Goal: Transaction & Acquisition: Book appointment/travel/reservation

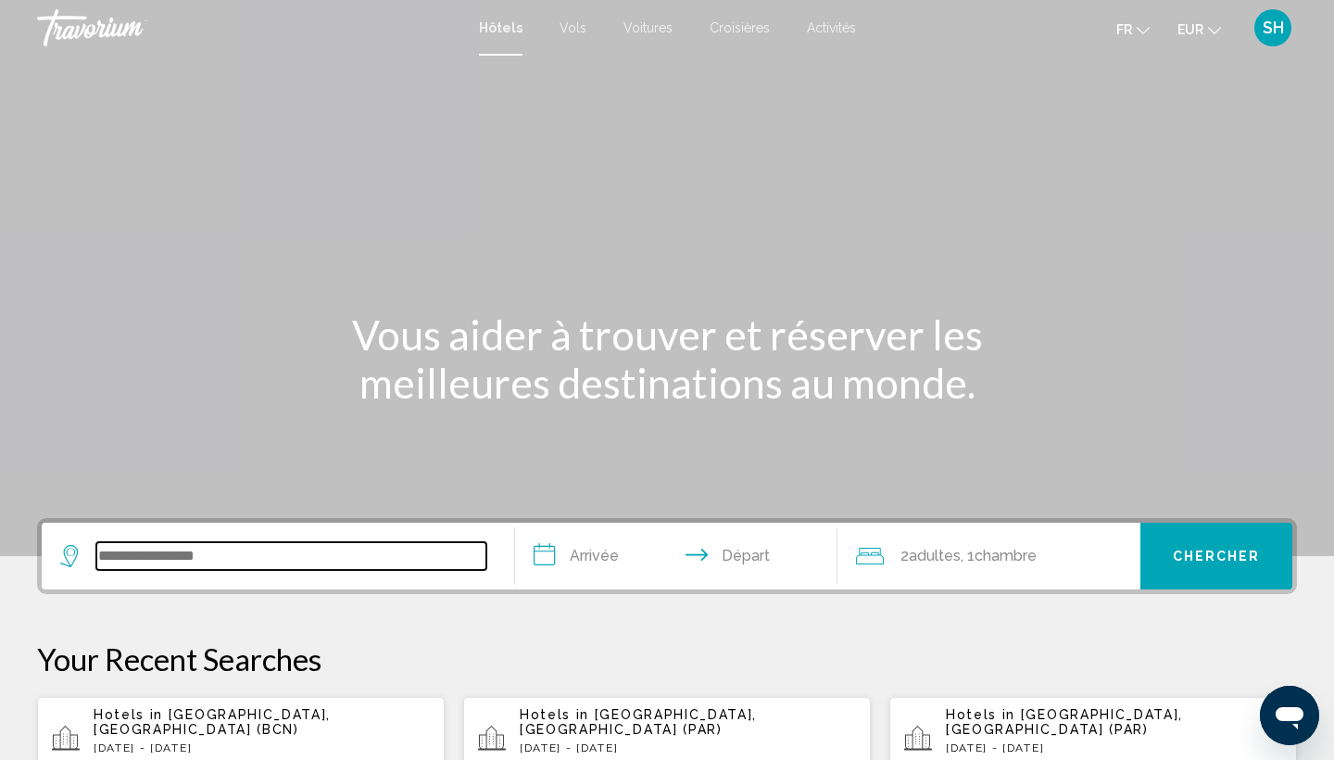
click at [239, 559] on input "Search widget" at bounding box center [291, 556] width 390 height 28
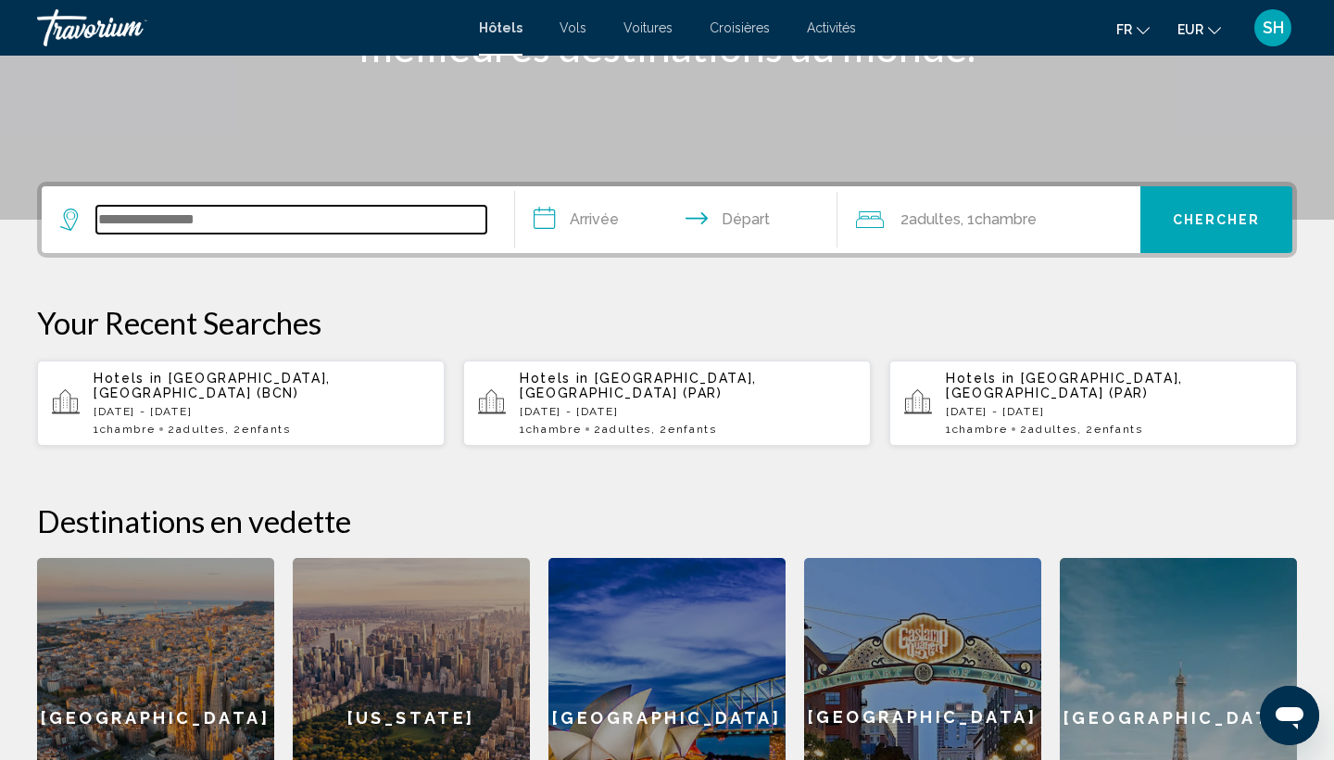
scroll to position [458, 0]
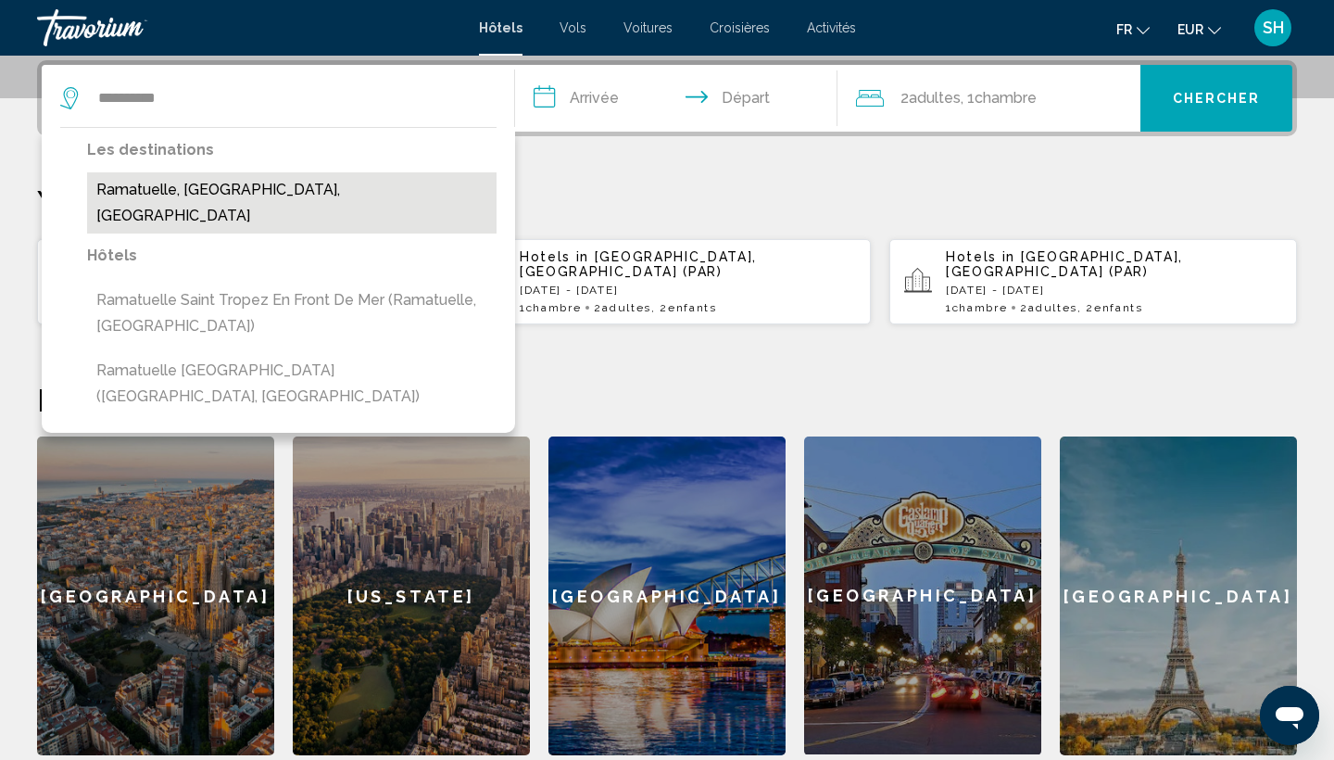
click at [347, 187] on button "Ramatuelle, [GEOGRAPHIC_DATA], [GEOGRAPHIC_DATA]" at bounding box center [292, 202] width 410 height 61
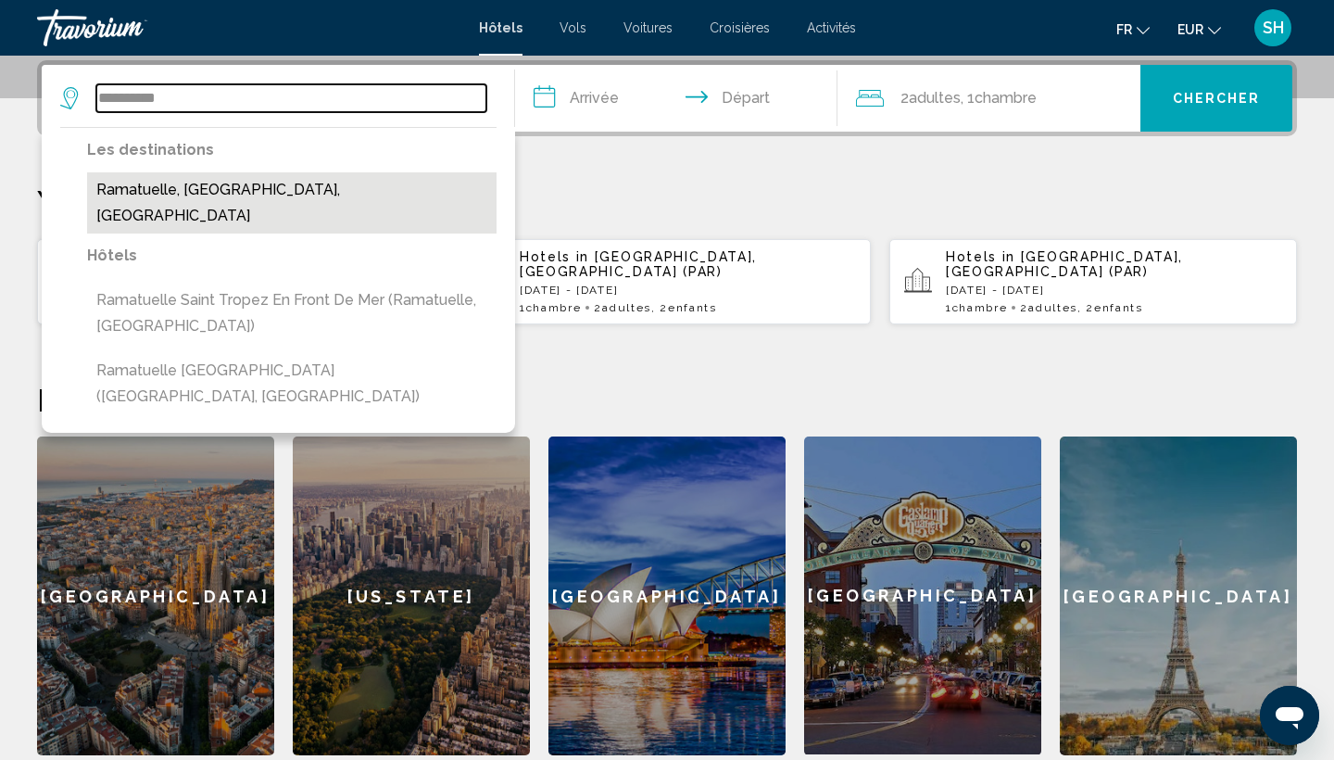
type input "**********"
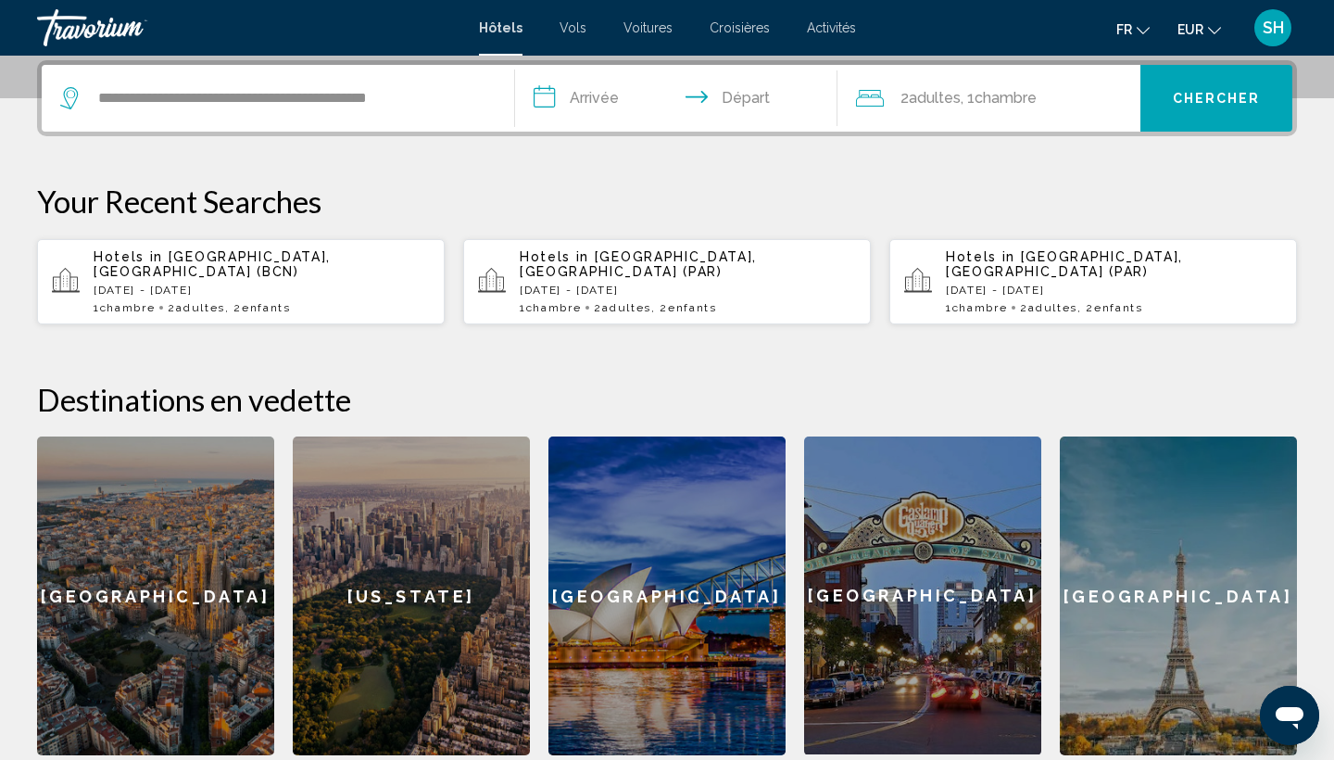
click at [596, 103] on input "**********" at bounding box center [680, 101] width 330 height 72
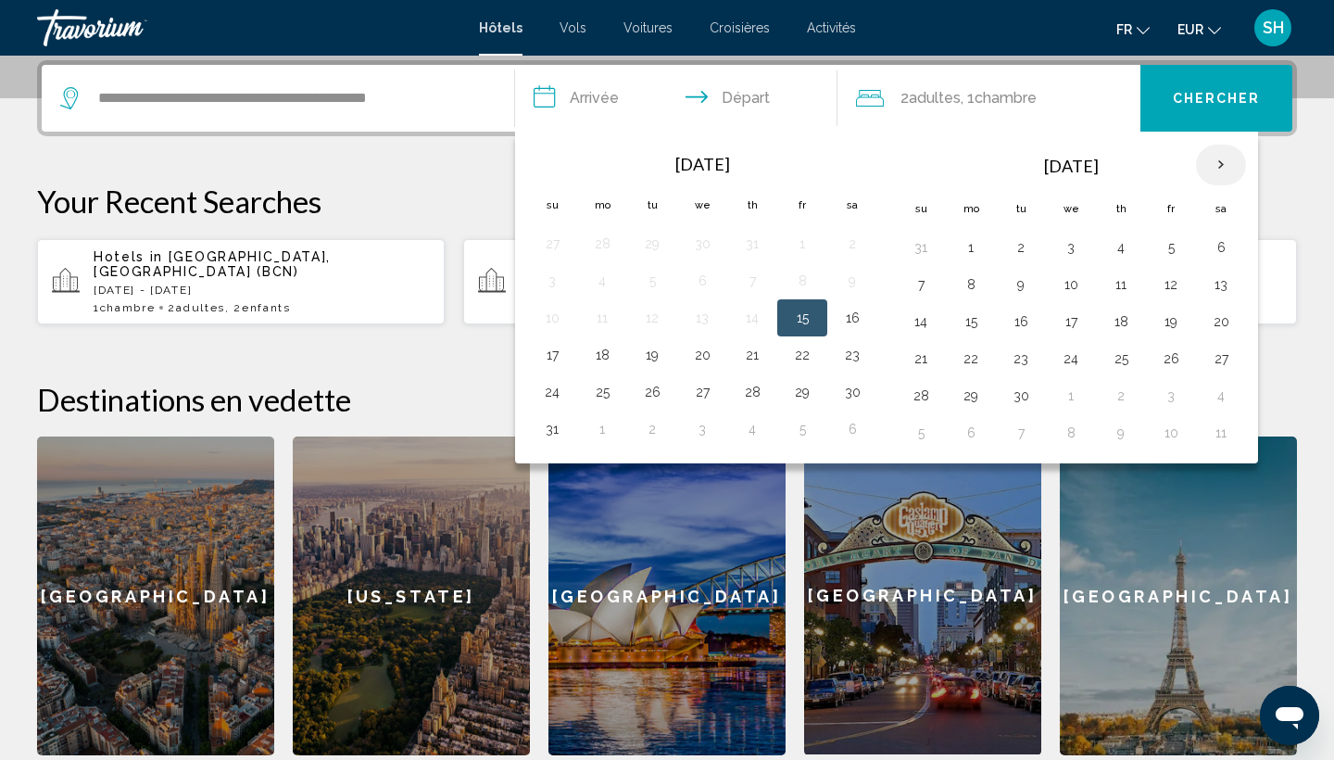
click at [1225, 170] on th "Next month" at bounding box center [1221, 165] width 50 height 41
click at [1025, 359] on button "21" at bounding box center [1021, 359] width 30 height 26
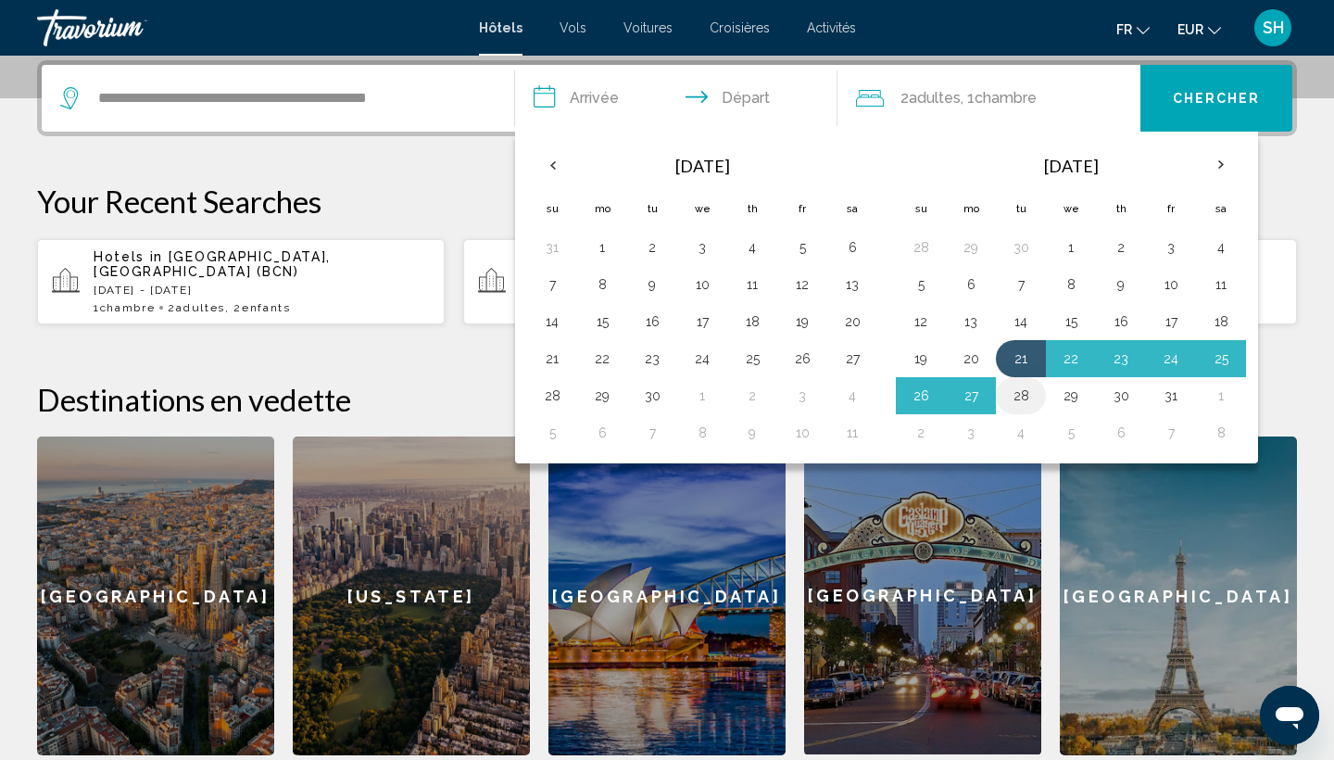
click at [1019, 389] on button "28" at bounding box center [1021, 396] width 30 height 26
type input "**********"
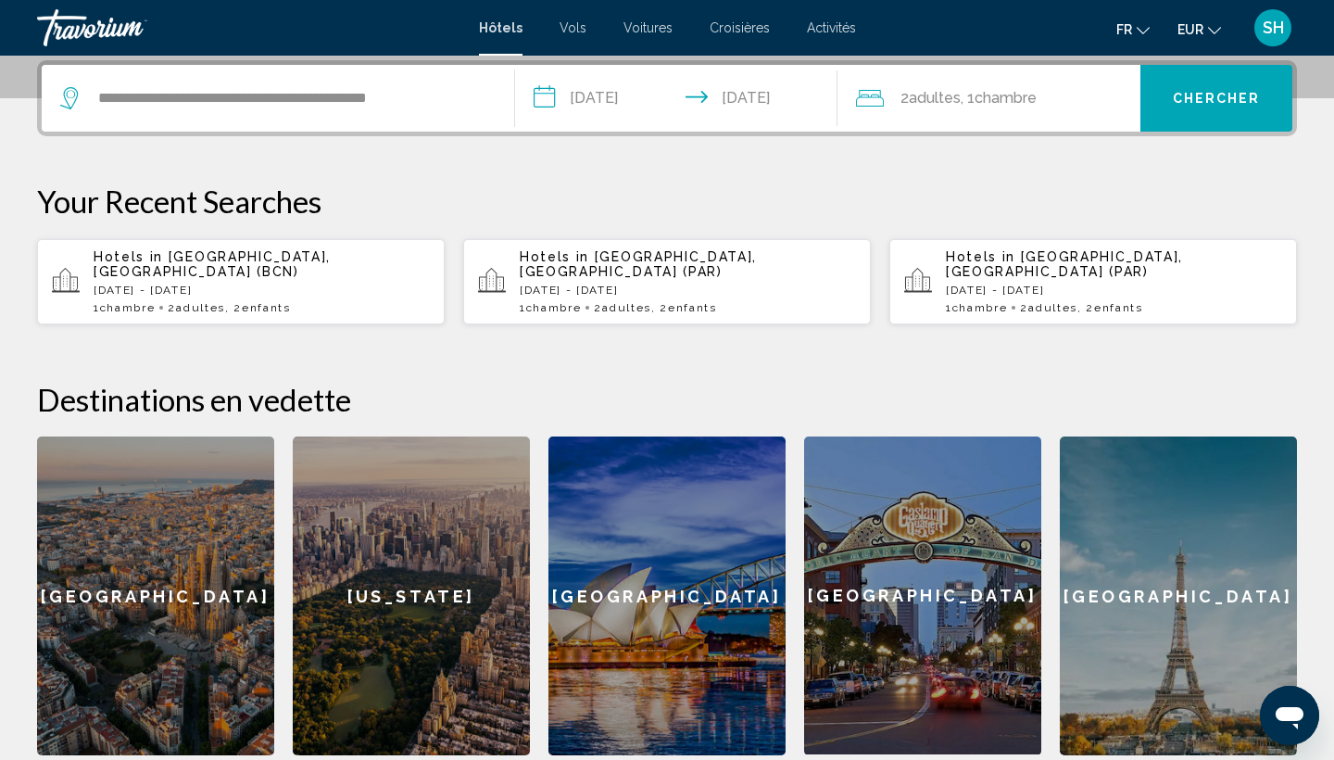
click at [987, 99] on span "Chambre" at bounding box center [1006, 98] width 62 height 18
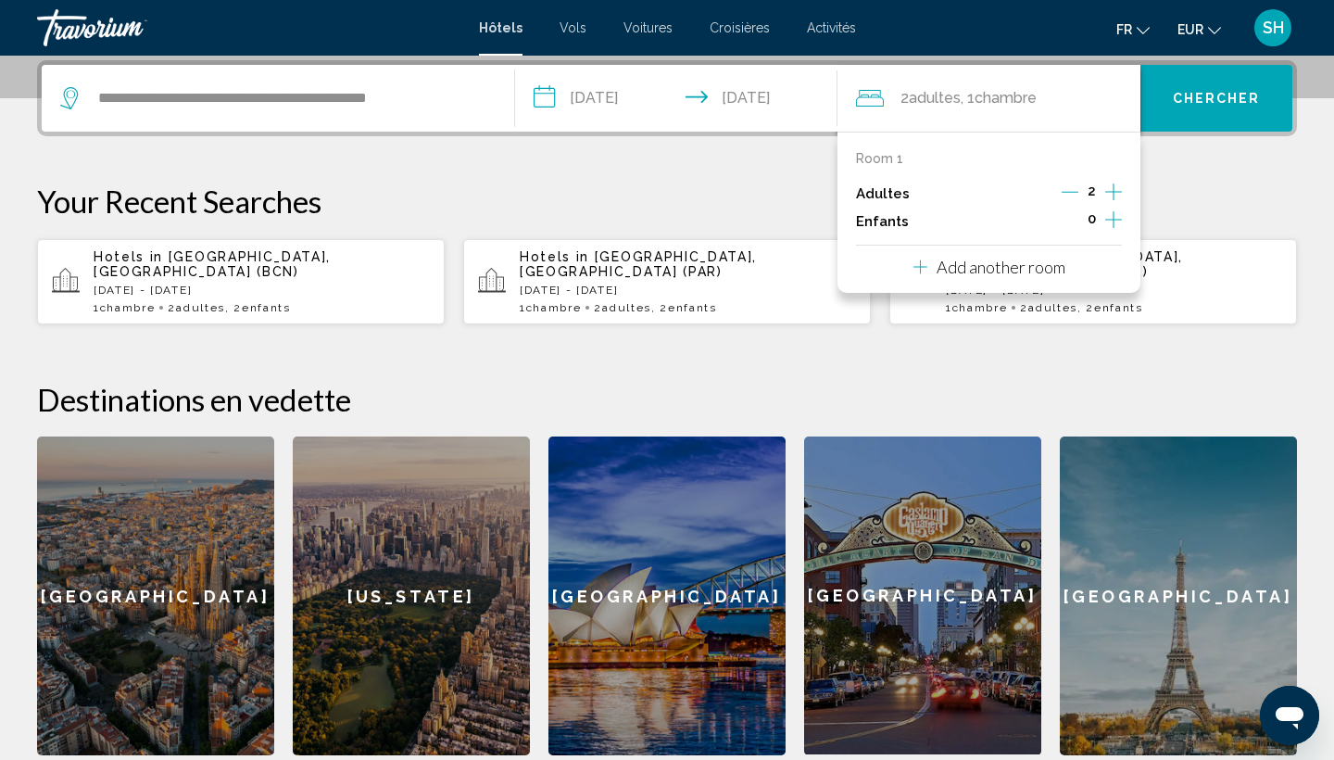
click at [1113, 230] on icon "Increment children" at bounding box center [1113, 219] width 17 height 22
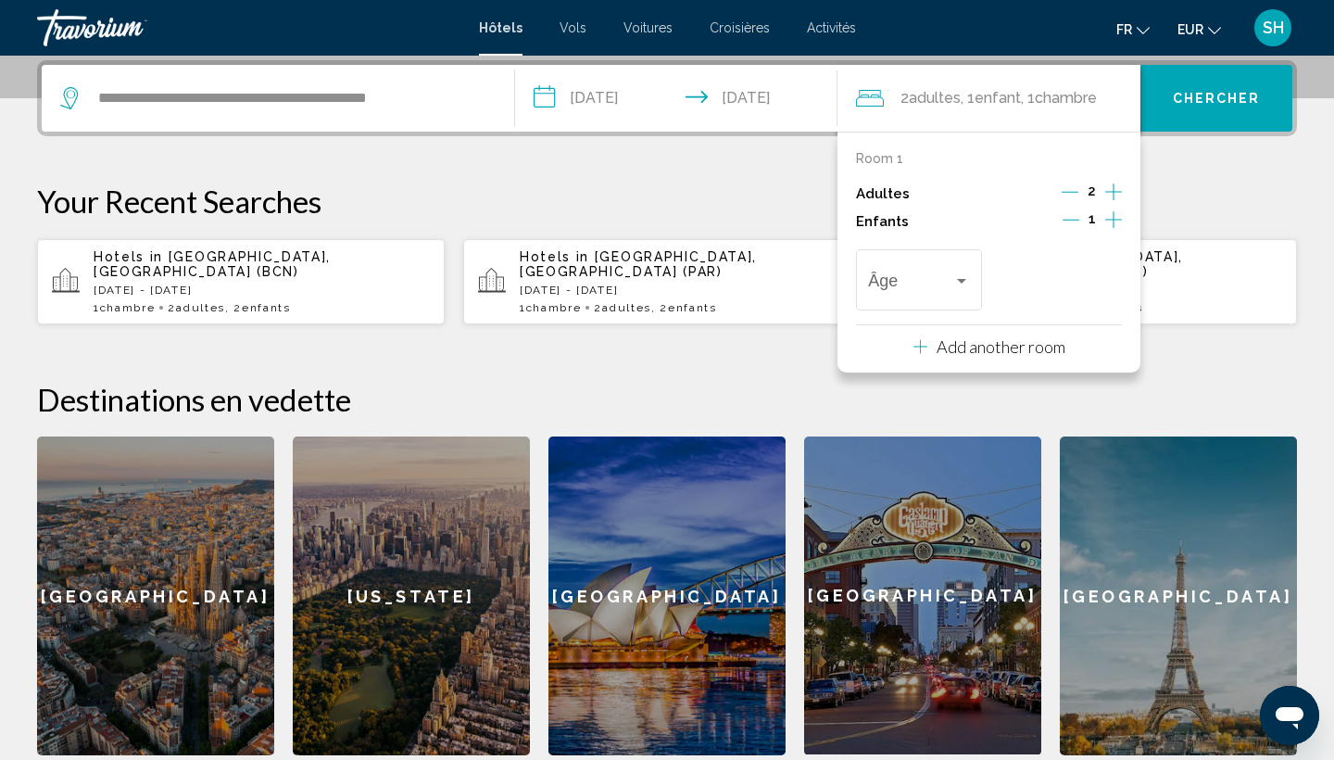
click at [1113, 230] on icon "Increment children" at bounding box center [1113, 219] width 17 height 22
click at [914, 294] on span "Travelers: 2 adults, 2 children" at bounding box center [910, 284] width 84 height 19
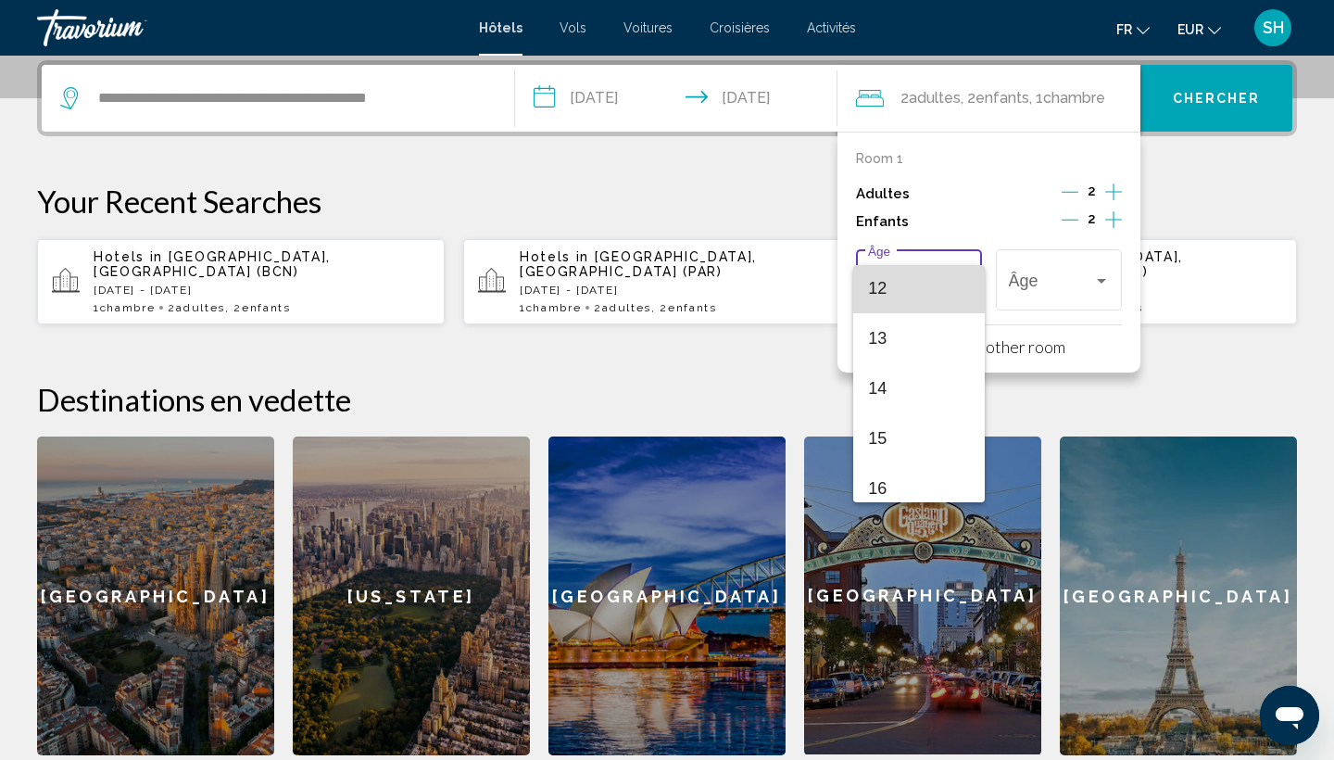
click at [908, 295] on span "12" at bounding box center [918, 288] width 101 height 50
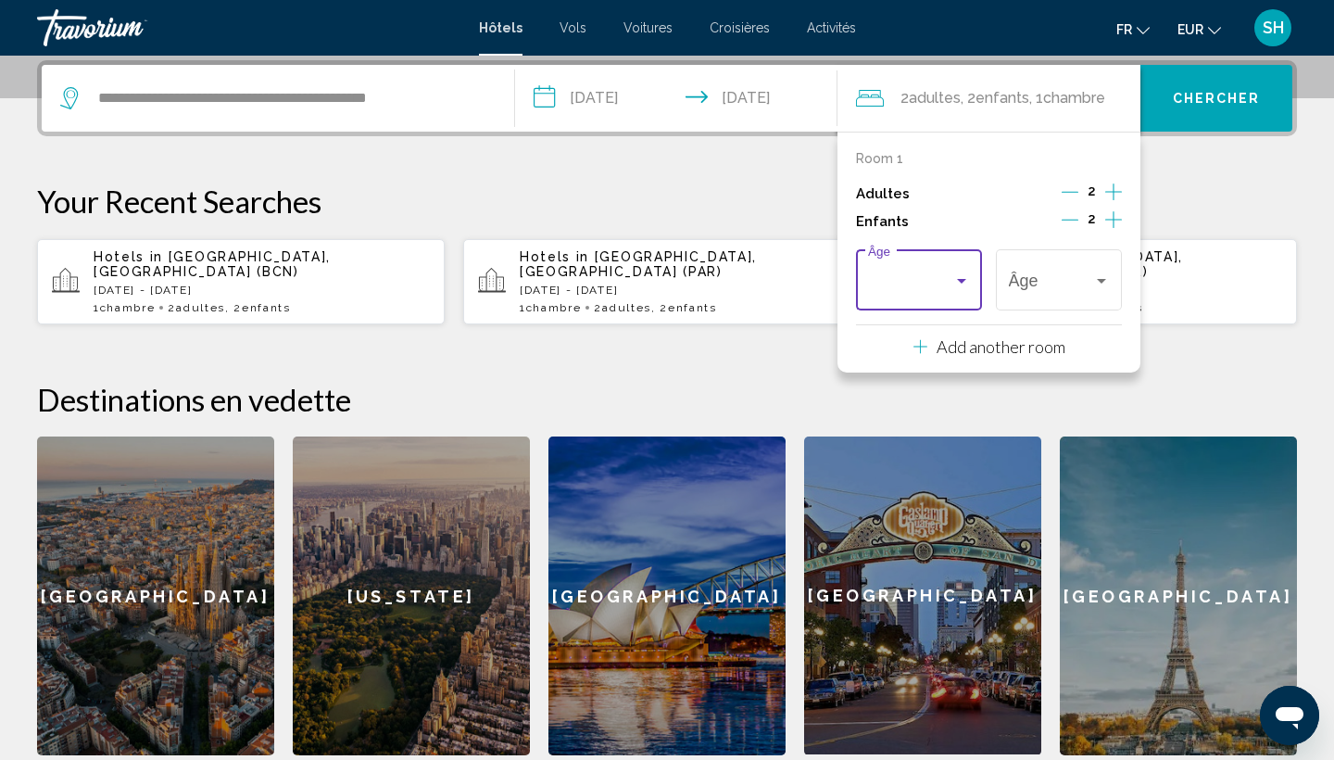
scroll to position [600, 0]
click at [1041, 284] on div "12" at bounding box center [1051, 284] width 84 height 19
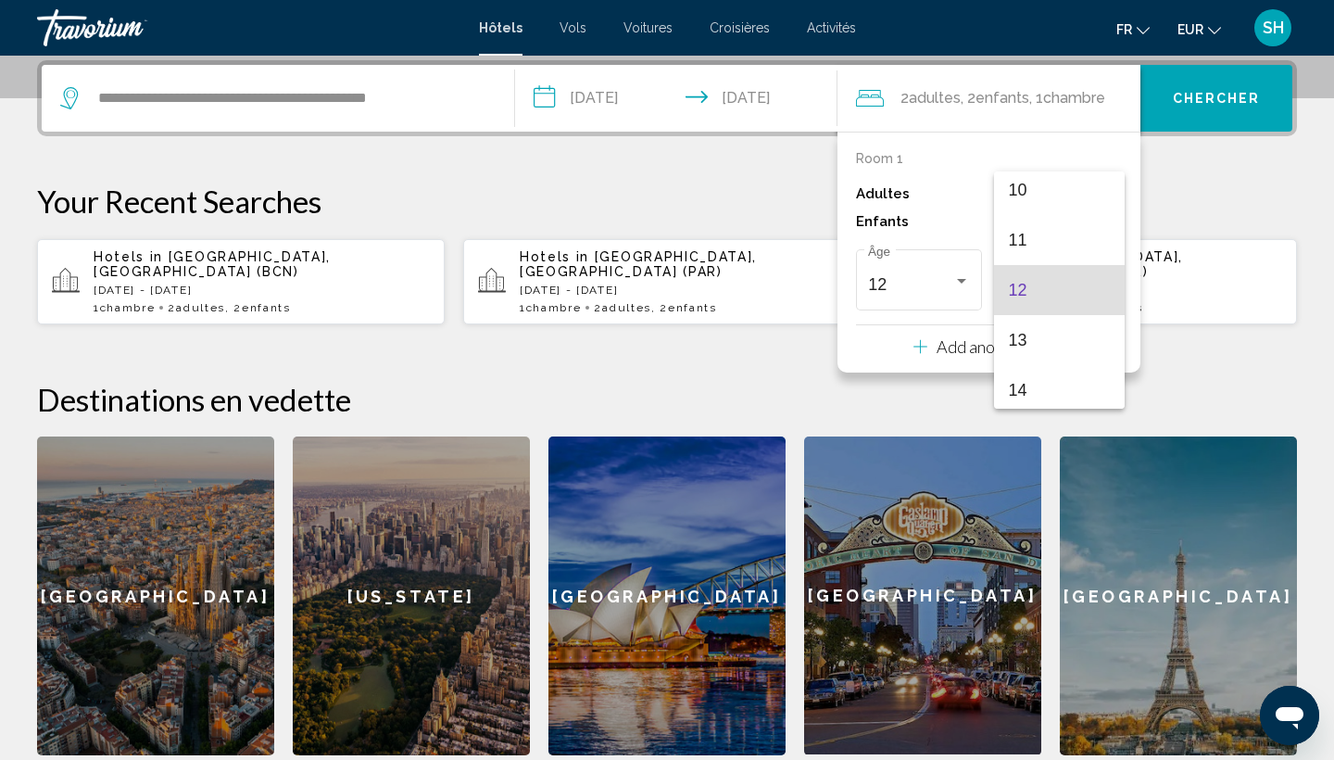
scroll to position [452, 0]
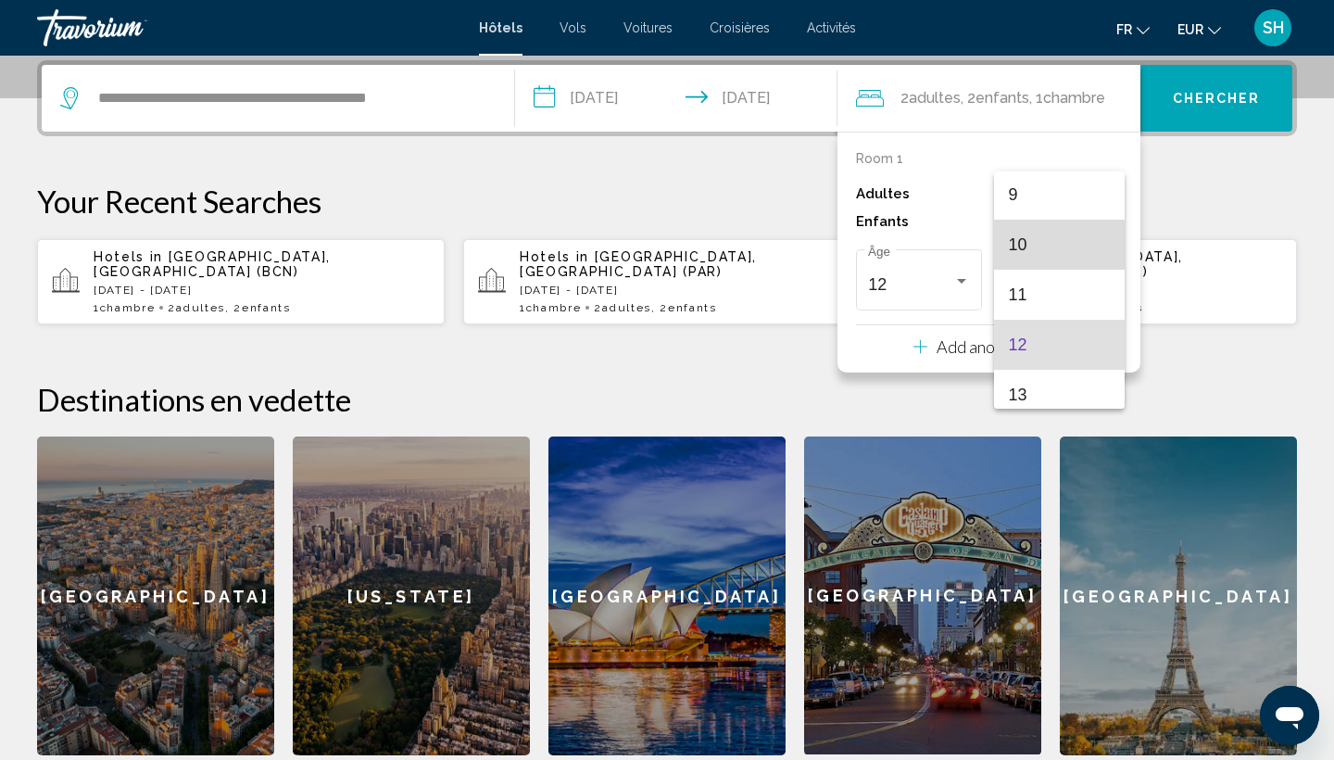
click at [1043, 260] on span "10" at bounding box center [1059, 245] width 101 height 50
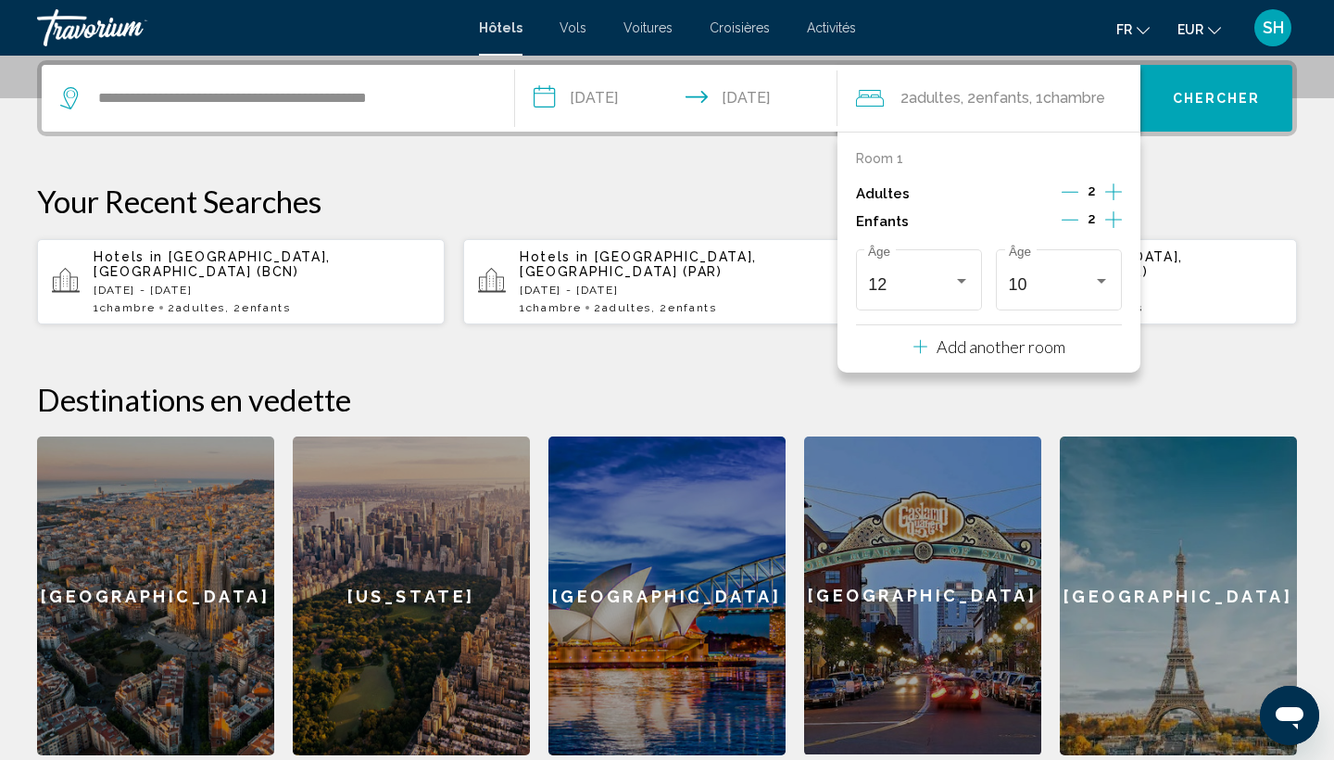
click at [1217, 104] on span "Chercher" at bounding box center [1217, 99] width 88 height 15
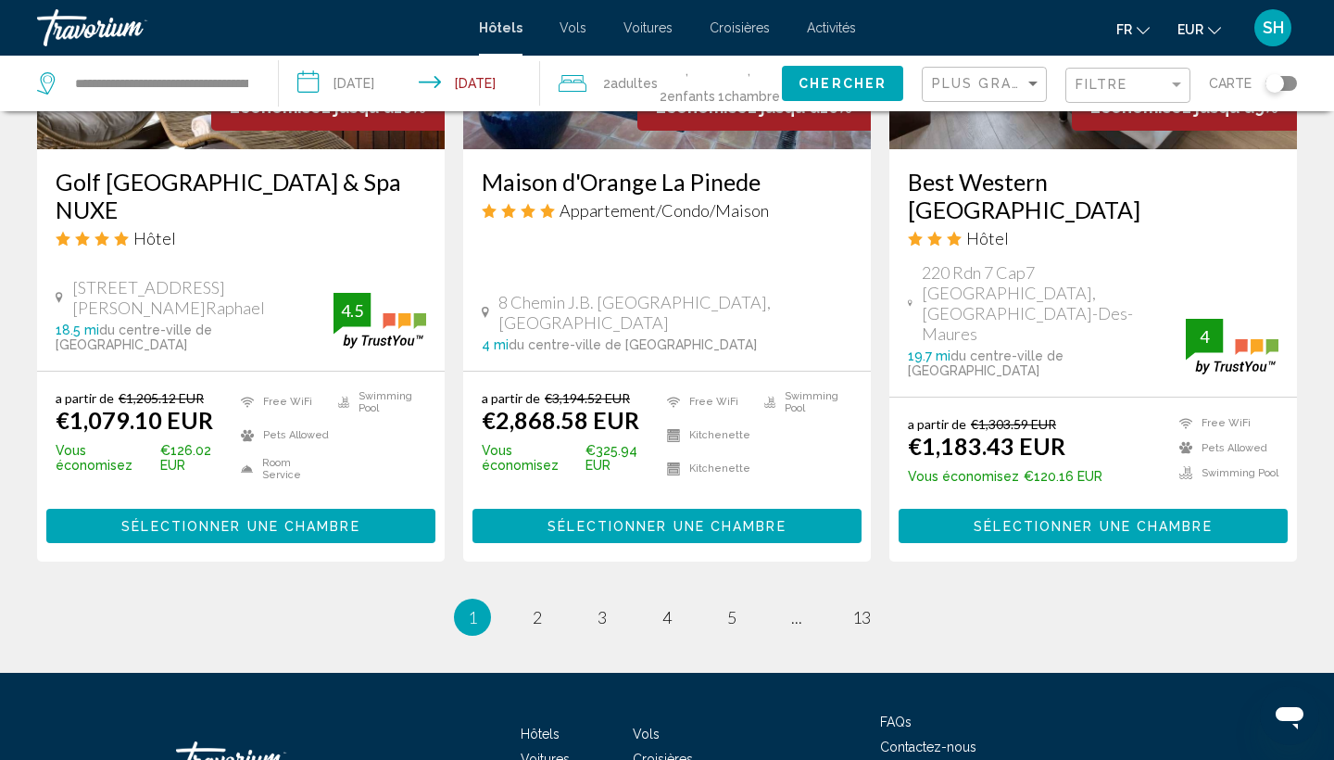
scroll to position [2473, 0]
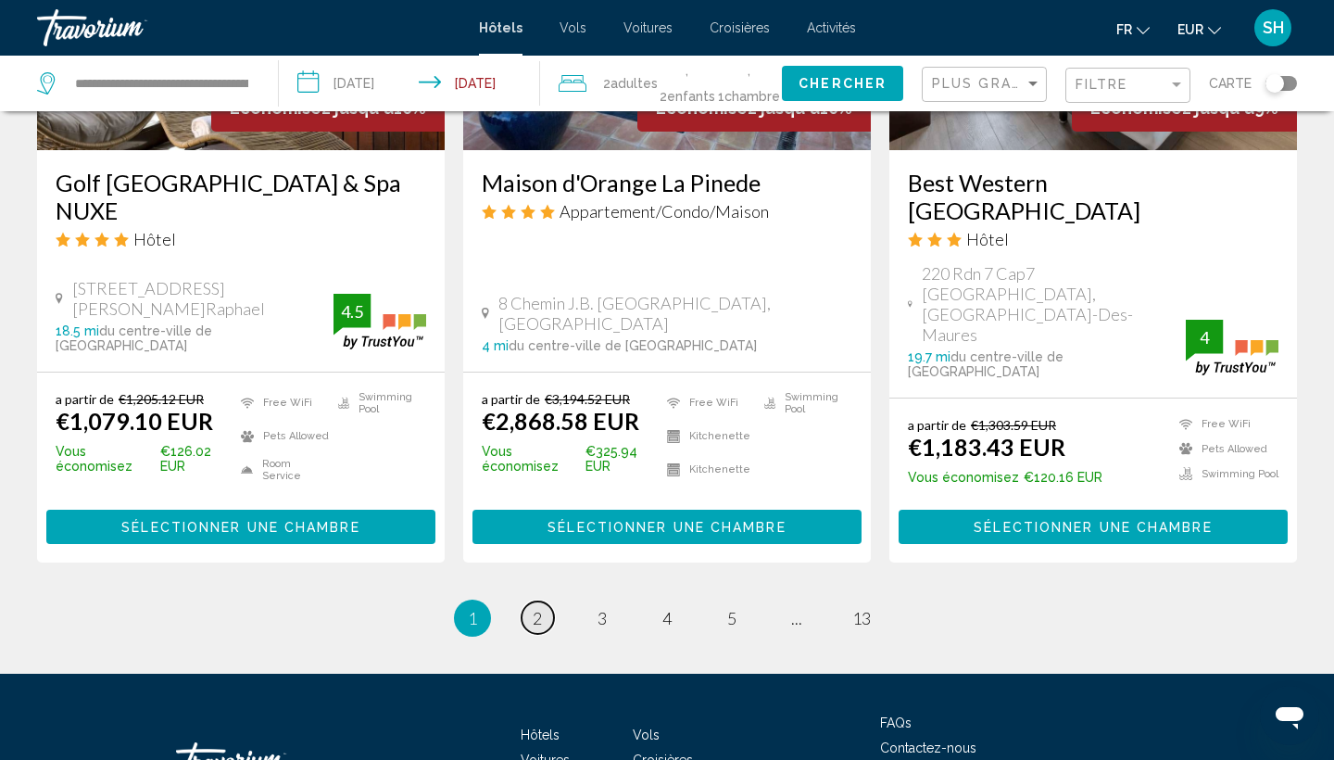
click at [533, 608] on span "2" at bounding box center [537, 618] width 9 height 20
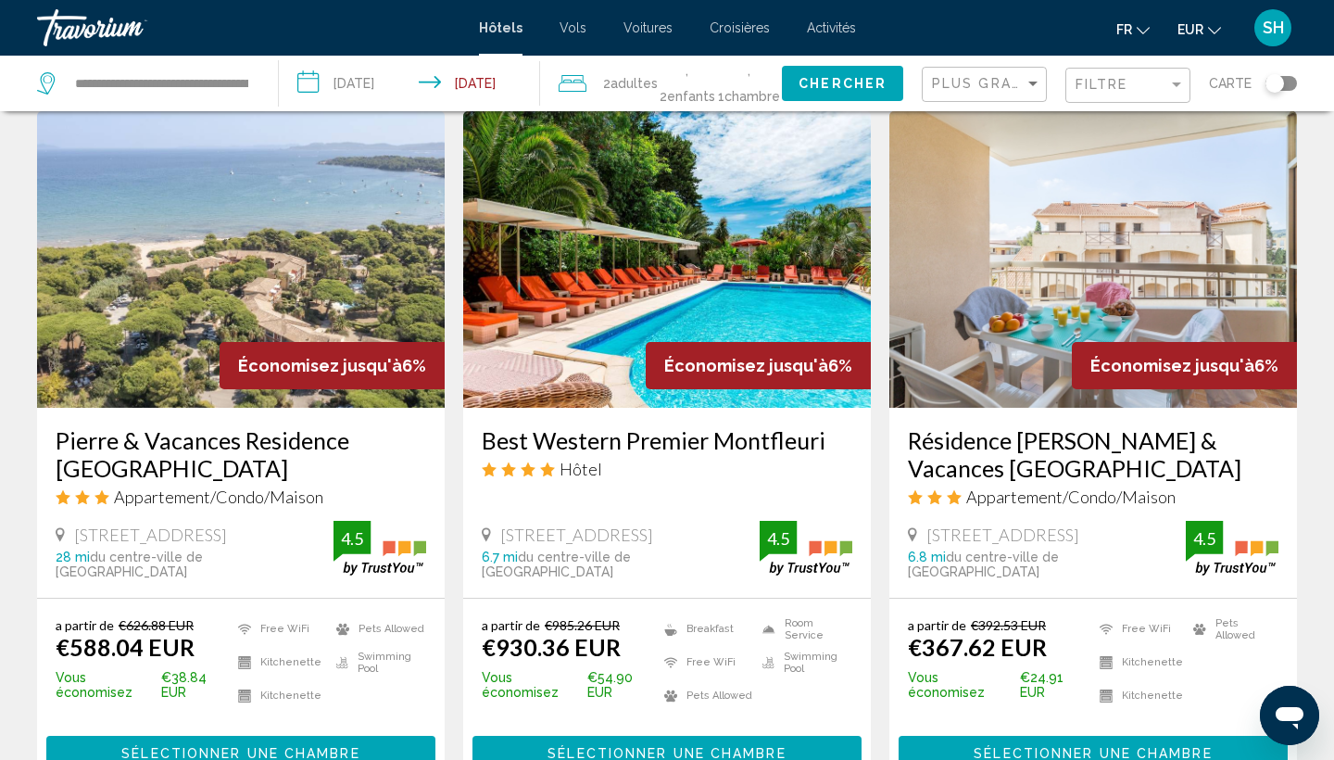
scroll to position [2318, 0]
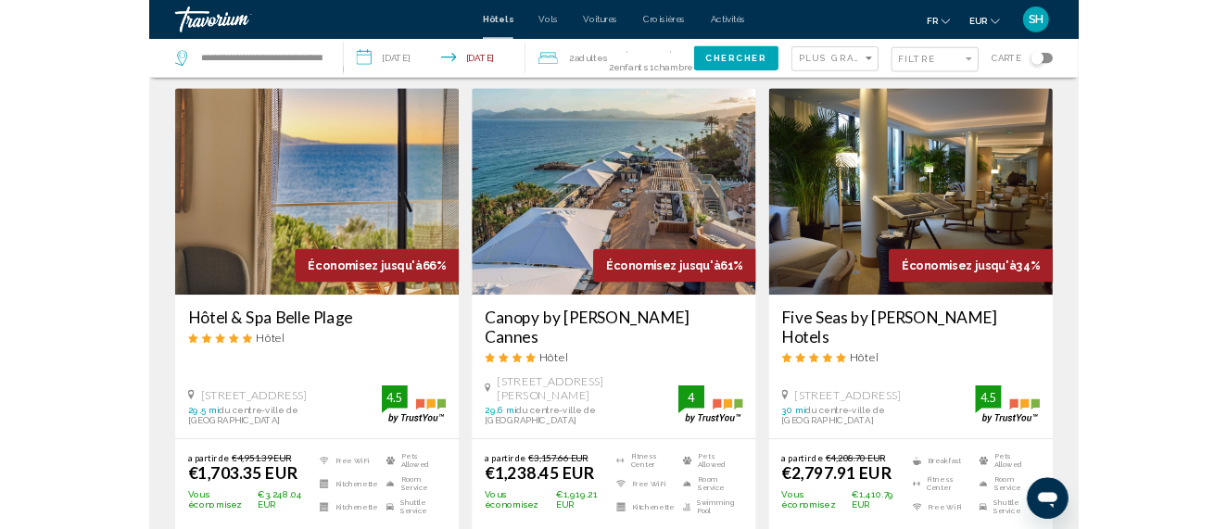
scroll to position [50, 0]
